Goal: Complete application form: Complete application form

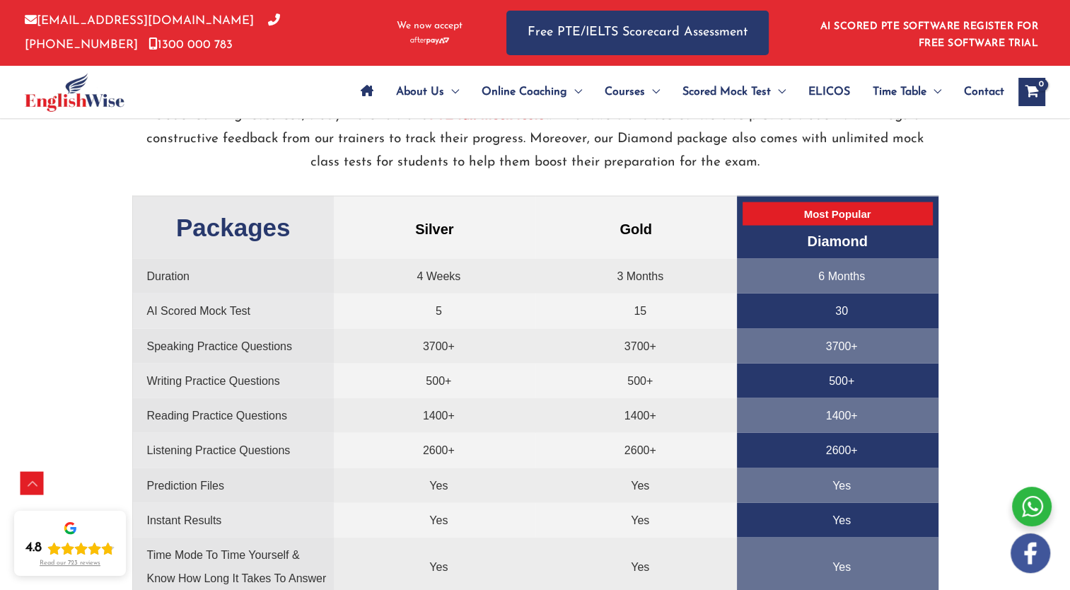
scroll to position [3020, 0]
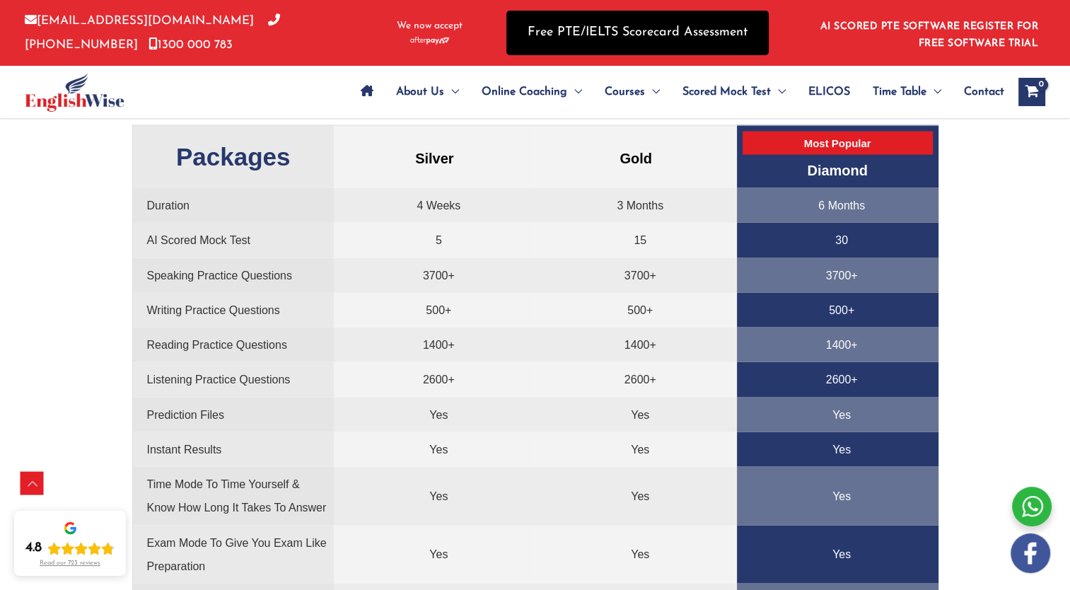
click at [580, 35] on link "Free PTE/IELTS Scorecard Assessment" at bounding box center [637, 33] width 262 height 45
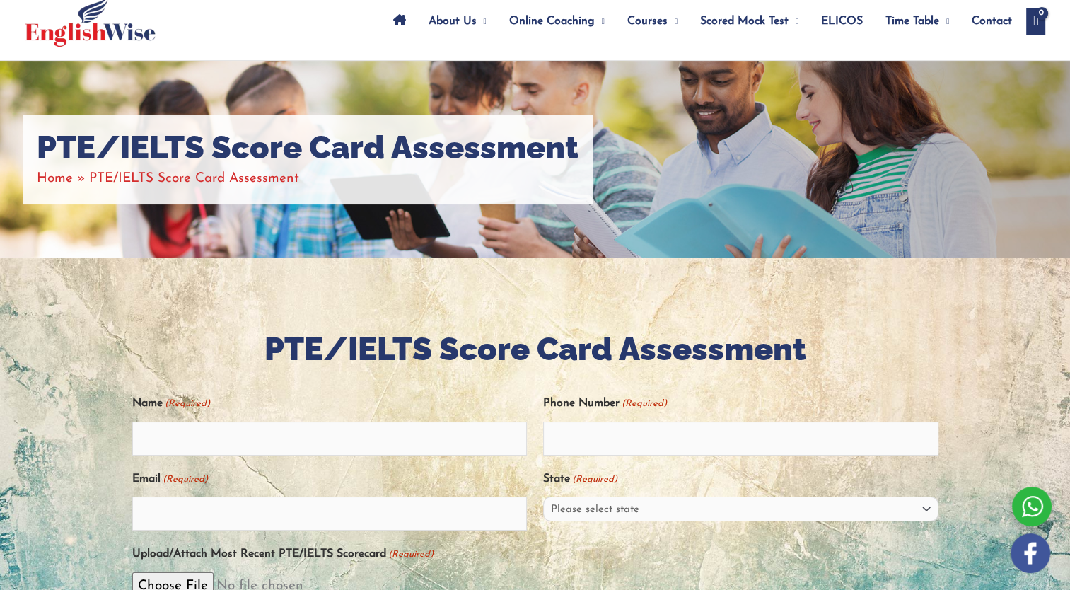
scroll to position [283, 0]
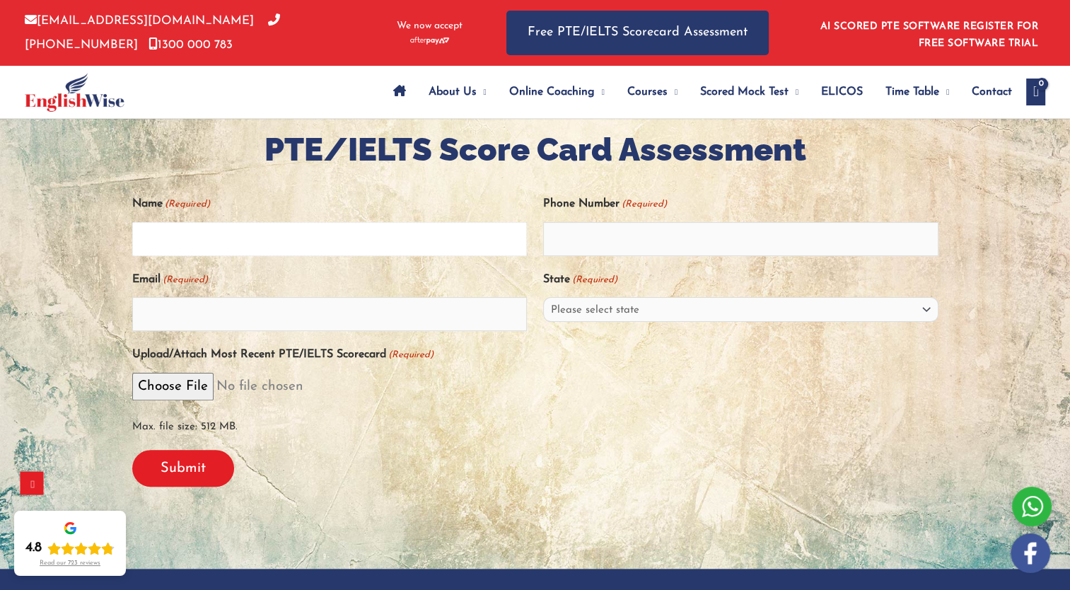
click at [402, 245] on input "Name (Required)" at bounding box center [329, 239] width 395 height 34
click at [402, 244] on input "Name (Required)" at bounding box center [329, 239] width 395 height 34
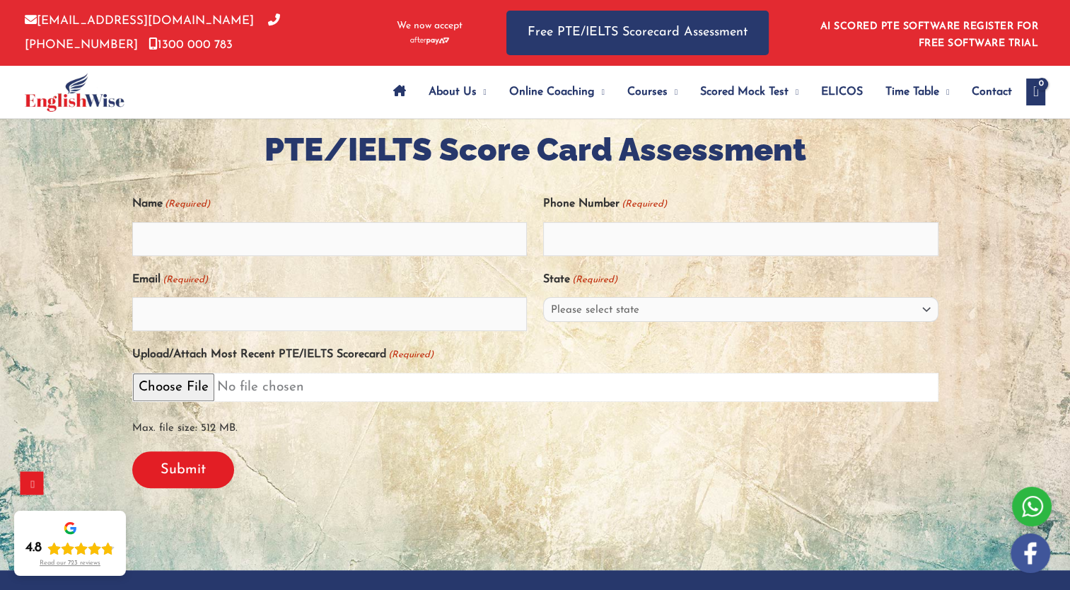
click at [520, 379] on input "Upload/Attach Most Recent PTE/IELTS Scorecard (Required)" at bounding box center [535, 387] width 806 height 29
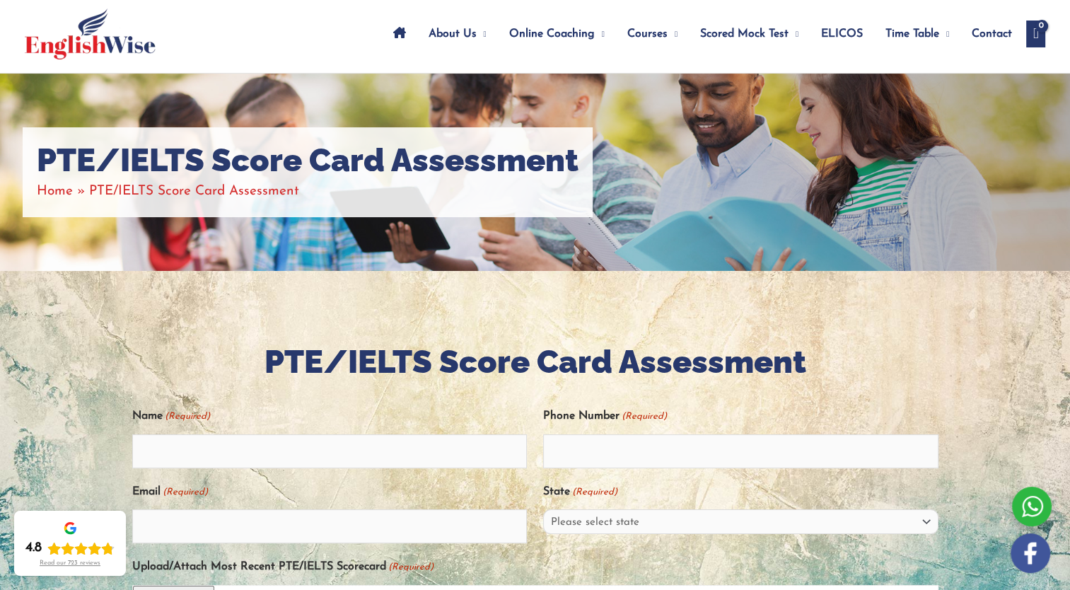
scroll to position [0, 0]
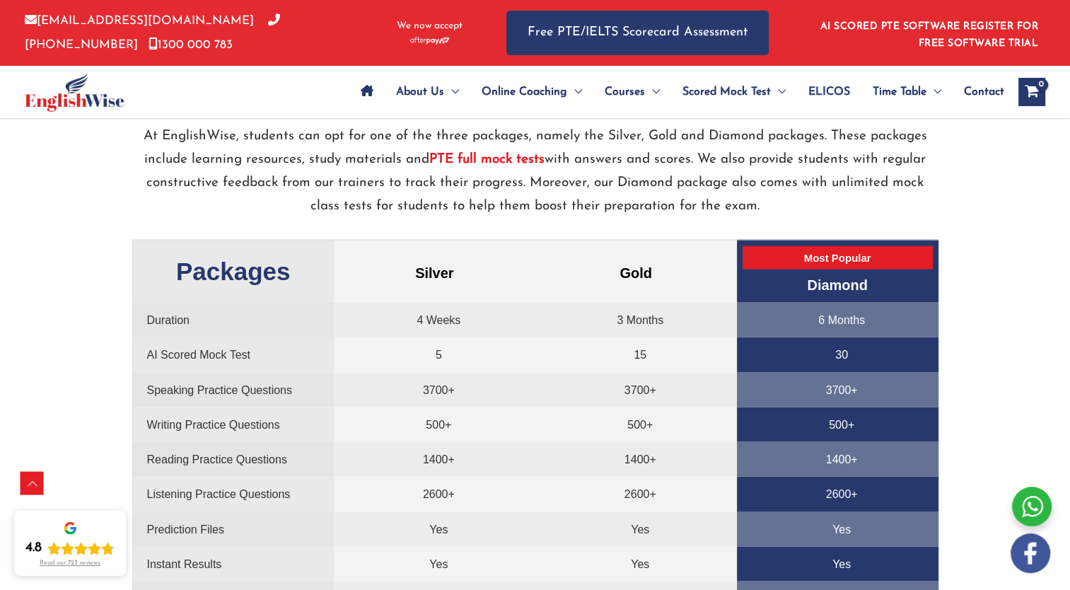
scroll to position [2929, 0]
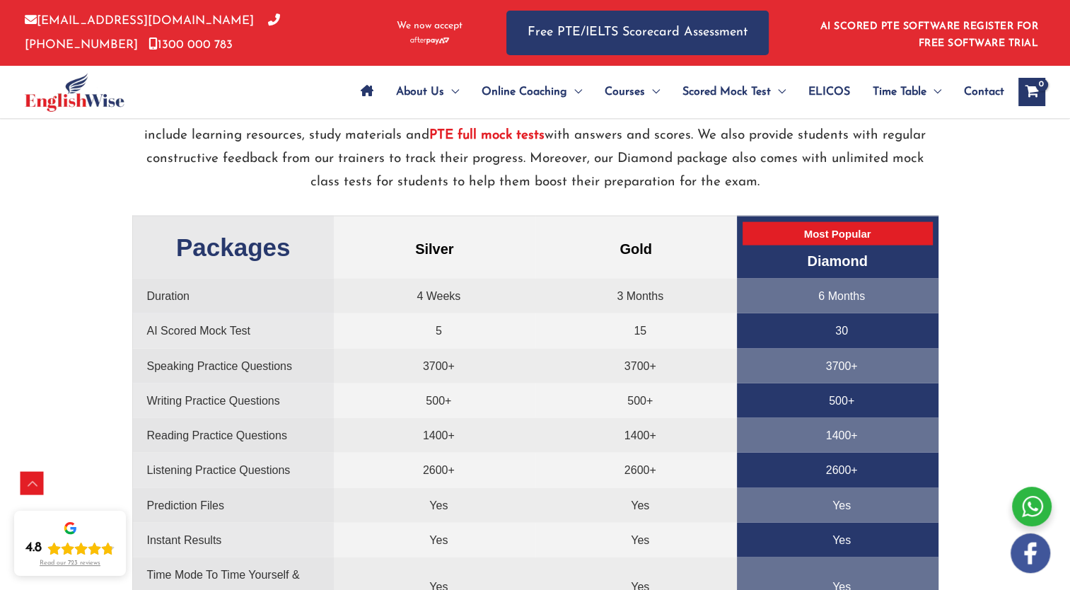
click at [435, 329] on td "5" at bounding box center [434, 330] width 201 height 35
click at [440, 327] on td "5" at bounding box center [434, 330] width 201 height 35
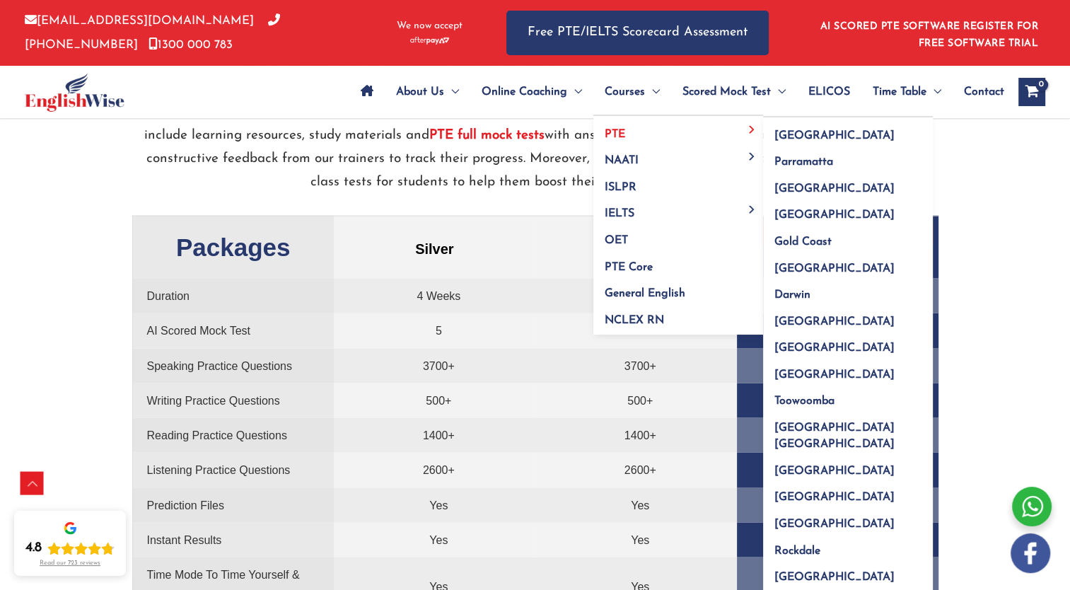
click at [646, 131] on link "PTE" at bounding box center [678, 129] width 170 height 27
